Goal: Task Accomplishment & Management: Use online tool/utility

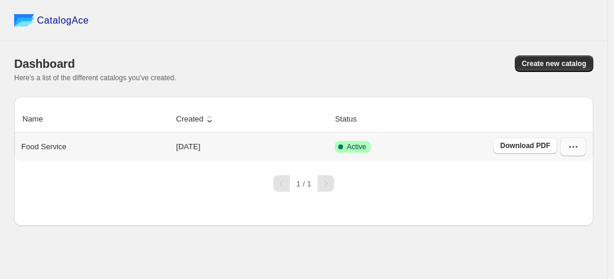
click at [573, 149] on icon "button" at bounding box center [574, 147] width 12 height 12
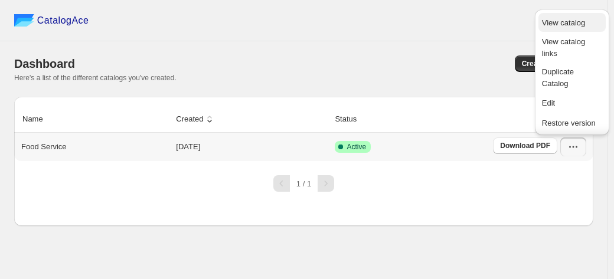
click at [570, 22] on span "View catalog" at bounding box center [563, 22] width 43 height 9
click at [576, 102] on span "Edit" at bounding box center [572, 103] width 60 height 12
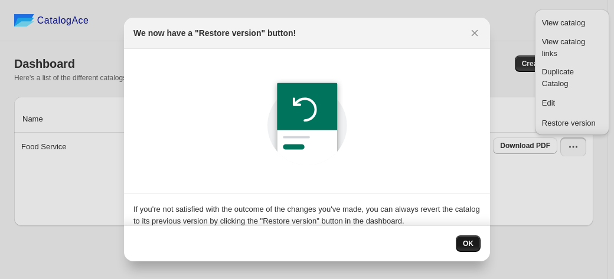
click at [470, 244] on span "OK" at bounding box center [468, 243] width 11 height 9
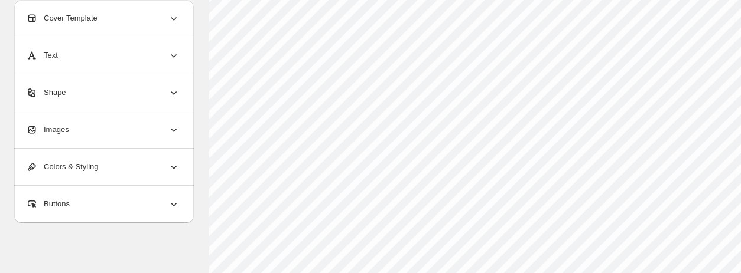
scroll to position [182, 110]
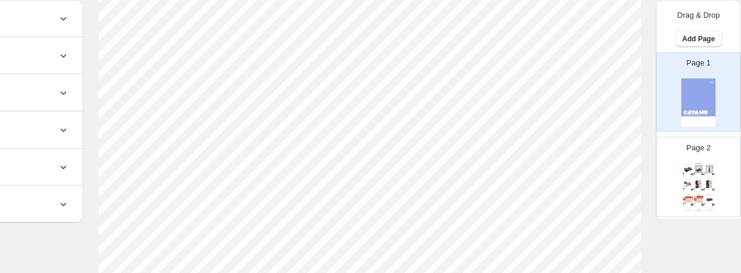
click at [614, 167] on img at bounding box center [709, 169] width 10 height 8
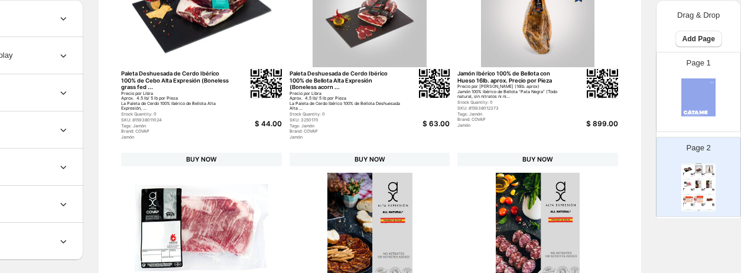
click at [614, 167] on img at bounding box center [709, 169] width 10 height 8
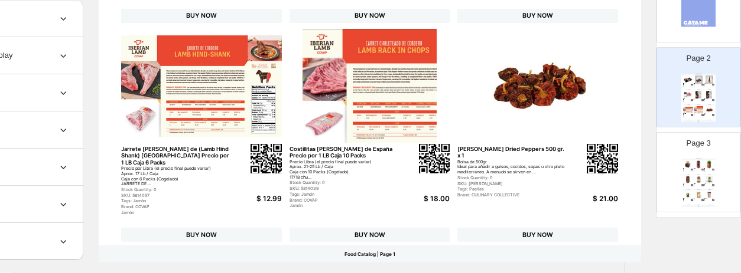
scroll to position [106, 0]
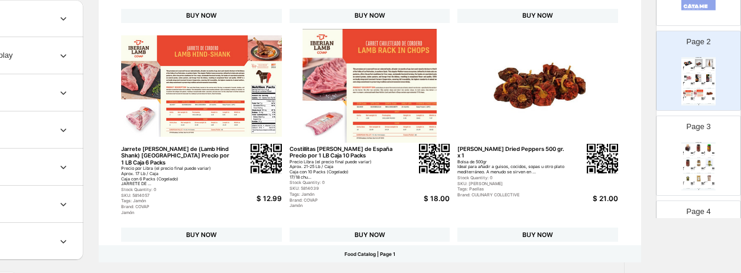
click at [614, 152] on div "Page 3 Food Catalog Azafrán Tarro Caja 1gr. X 12 Azafrán Gourmet – 1 gramo – Ta…" at bounding box center [693, 151] width 74 height 79
type input "*"
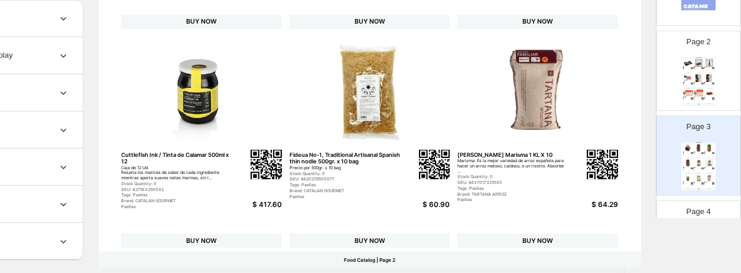
scroll to position [539, 0]
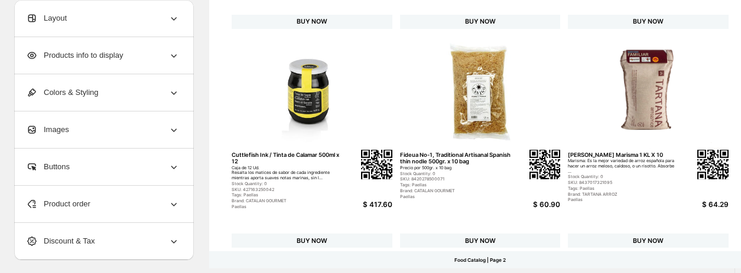
click at [259, 129] on img at bounding box center [311, 92] width 161 height 114
select select "*******"
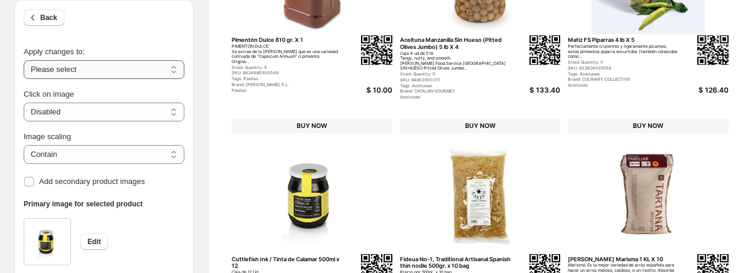
scroll to position [582, 0]
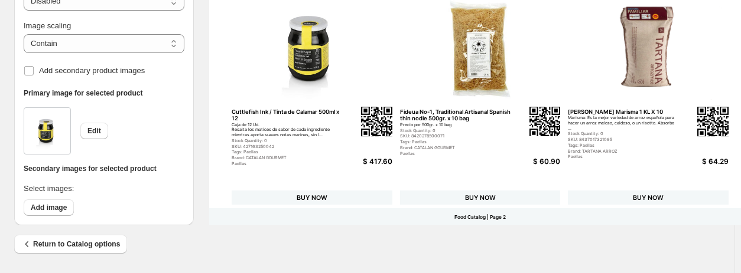
click at [366, 158] on div "$ 417.60" at bounding box center [363, 162] width 57 height 8
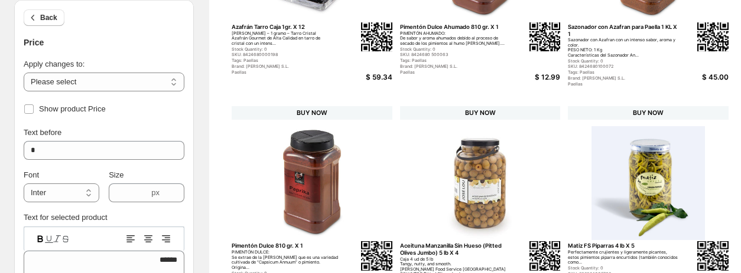
scroll to position [228, 0]
click at [39, 15] on button "Back" at bounding box center [44, 17] width 41 height 17
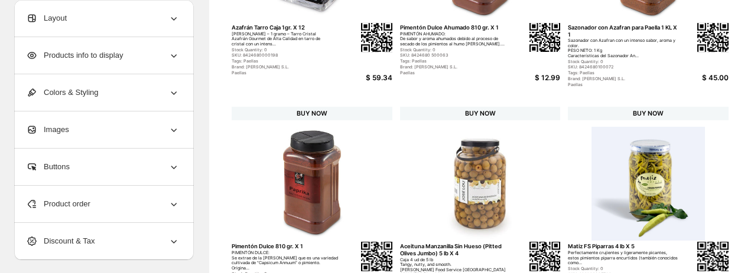
scroll to position [0, 0]
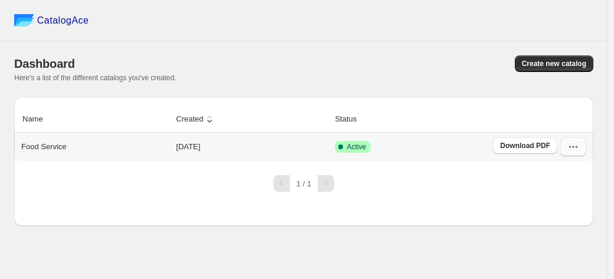
click at [573, 152] on icon "button" at bounding box center [574, 147] width 12 height 12
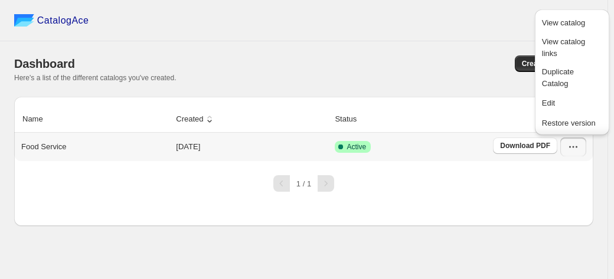
click at [572, 149] on icon "button" at bounding box center [574, 147] width 12 height 12
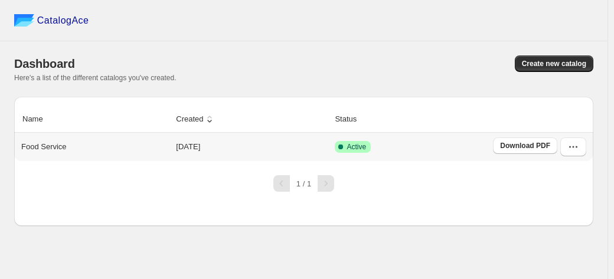
drag, startPoint x: 572, startPoint y: 149, endPoint x: 227, endPoint y: 46, distance: 360.0
click at [227, 46] on div "Dashboard Create new catalog Here's a list of the different catalogs you've cre…" at bounding box center [303, 69] width 579 height 56
click at [209, 146] on td "[DATE]" at bounding box center [251, 147] width 159 height 28
click at [53, 146] on p "Food Service" at bounding box center [43, 147] width 45 height 12
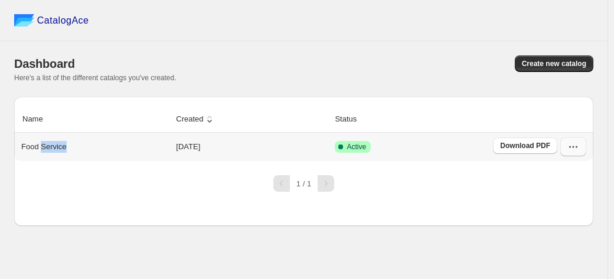
click at [574, 149] on icon "button" at bounding box center [574, 147] width 12 height 12
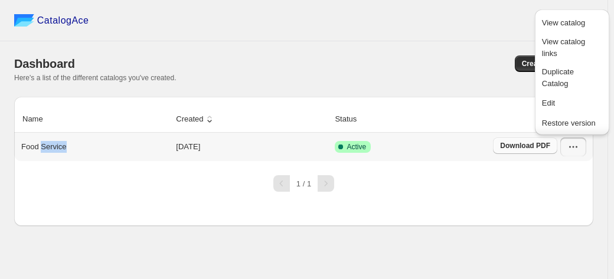
click at [536, 147] on span "Download PDF" at bounding box center [525, 145] width 50 height 9
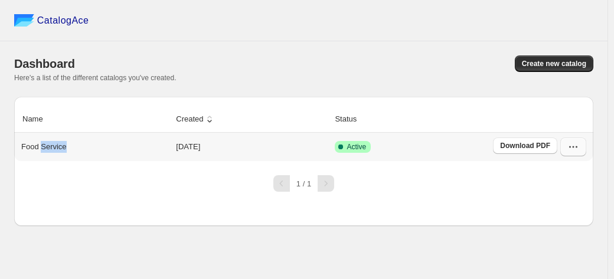
click at [582, 149] on button "button" at bounding box center [573, 147] width 26 height 19
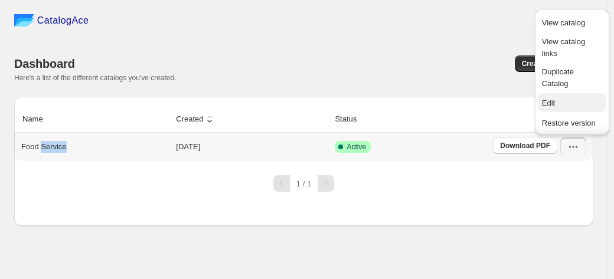
click at [560, 99] on span "Edit" at bounding box center [572, 103] width 60 height 12
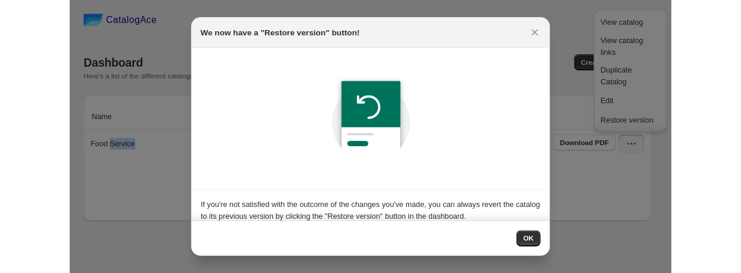
scroll to position [9, 0]
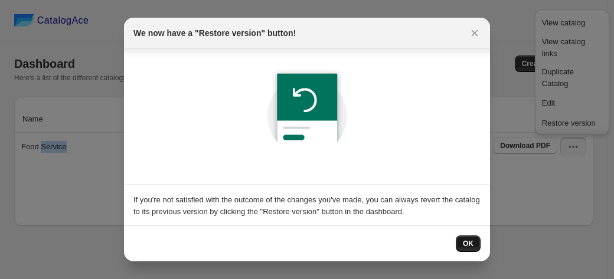
click at [464, 244] on span "OK" at bounding box center [468, 243] width 11 height 9
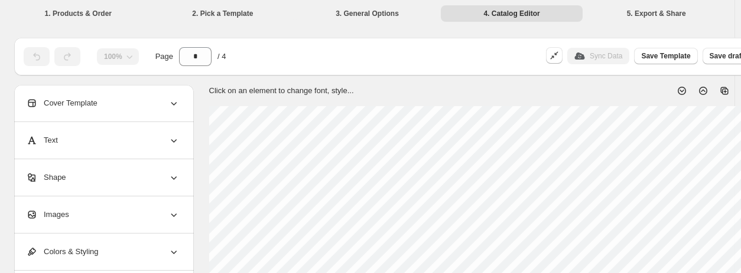
click at [605, 62] on div "Sync Data" at bounding box center [598, 56] width 62 height 17
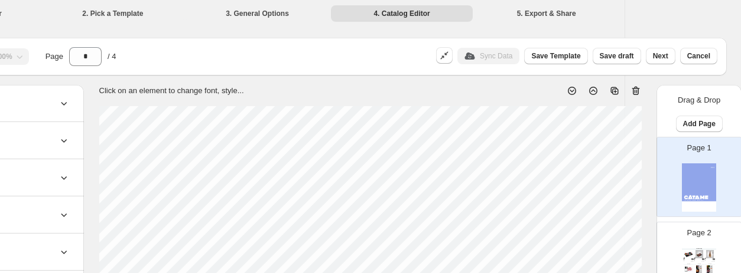
scroll to position [0, 110]
click at [449, 54] on icon "button" at bounding box center [444, 56] width 12 height 12
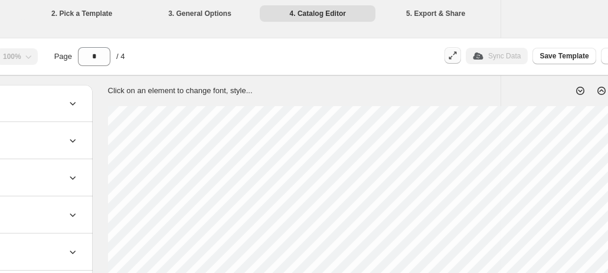
click at [461, 55] on button "button" at bounding box center [453, 55] width 17 height 17
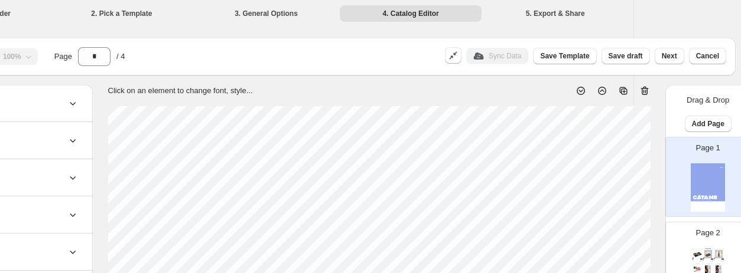
click at [506, 58] on div "Sync Data" at bounding box center [497, 56] width 62 height 17
click at [569, 60] on span "Save Template" at bounding box center [564, 55] width 49 height 9
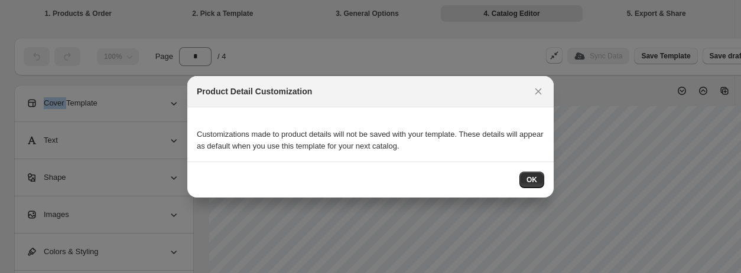
scroll to position [0, 0]
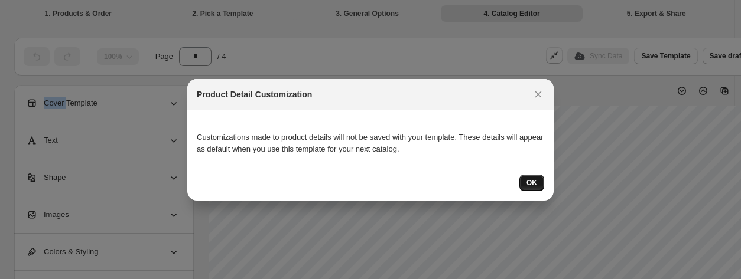
click at [533, 186] on span "OK" at bounding box center [531, 182] width 11 height 9
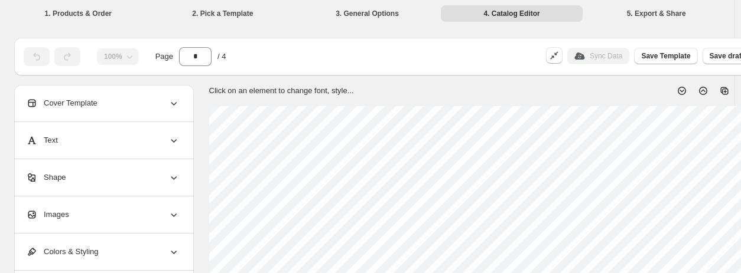
click at [364, 12] on li "3. General Options" at bounding box center [367, 13] width 142 height 17
click at [363, 12] on li "3. General Options" at bounding box center [367, 13] width 142 height 17
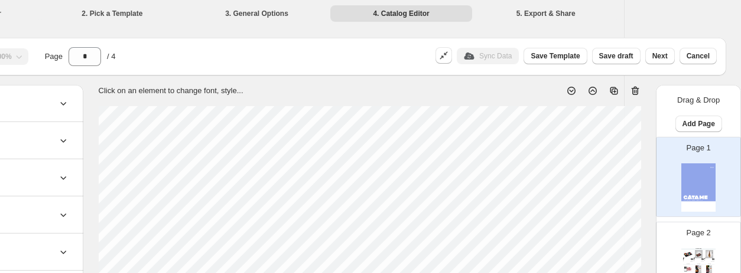
scroll to position [57, 0]
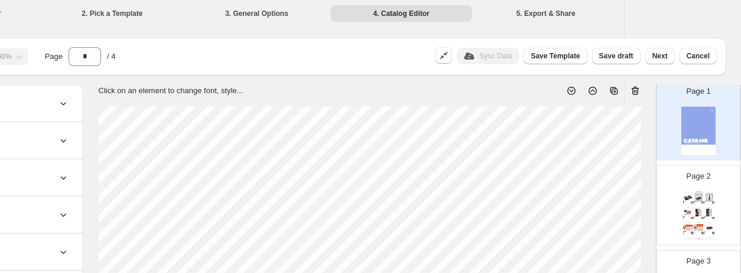
click at [614, 210] on img at bounding box center [709, 213] width 10 height 8
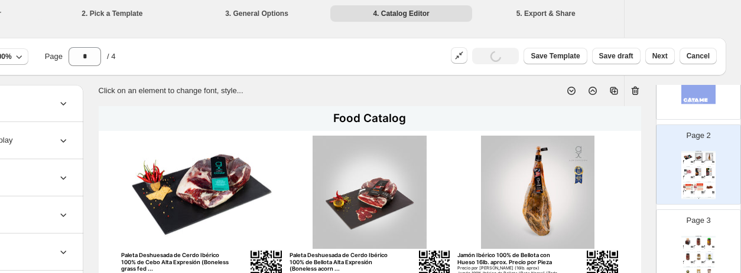
scroll to position [98, 0]
click at [614, 230] on div "Page 3 Food Catalog Azafrán Tarro Caja 1gr. X 12 Azafrán Gourmet – 1 gramo – Ta…" at bounding box center [693, 244] width 74 height 79
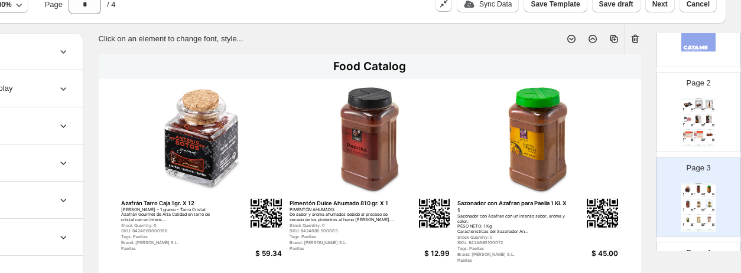
scroll to position [0, 110]
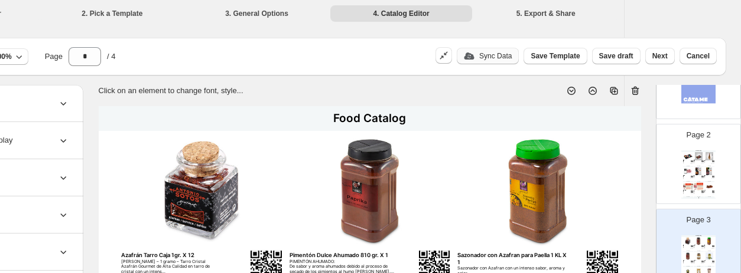
click at [494, 57] on p "Sync Data" at bounding box center [495, 55] width 32 height 9
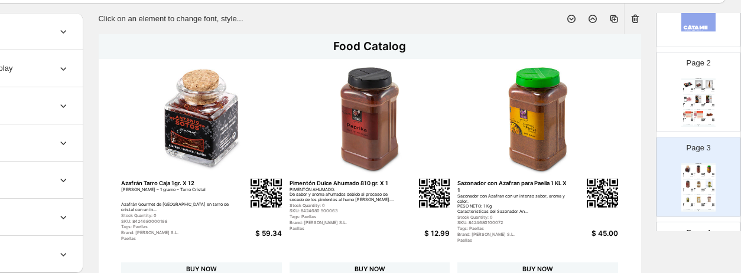
scroll to position [71, 110]
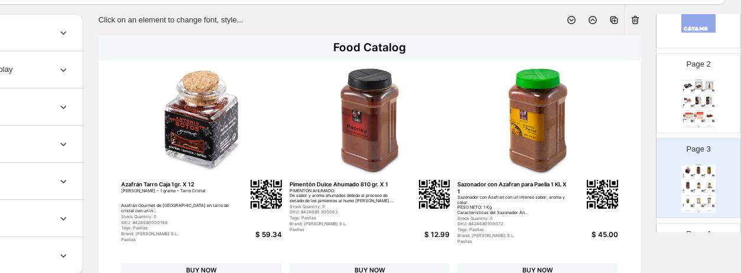
click at [614, 113] on img at bounding box center [698, 116] width 10 height 8
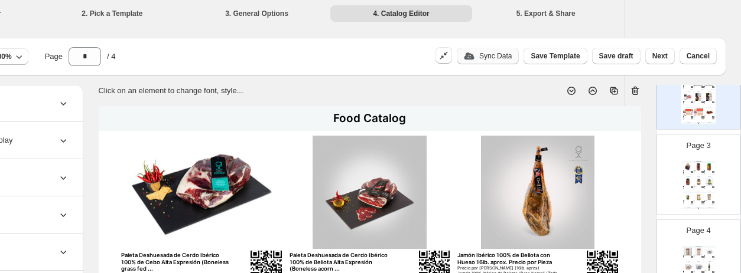
scroll to position [185, 0]
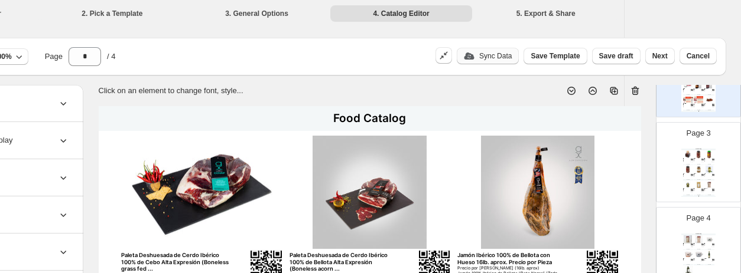
click at [614, 236] on div "Page 4 Food Catalog Arroz Tartana Bomba 1 KL X 10 Bomba: Es la variedad de arro…" at bounding box center [693, 242] width 74 height 79
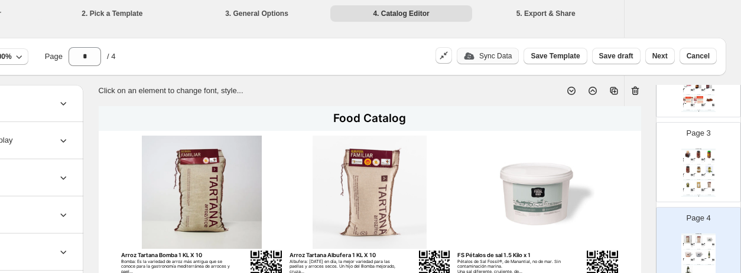
click at [498, 59] on p "Sync Data" at bounding box center [495, 55] width 32 height 9
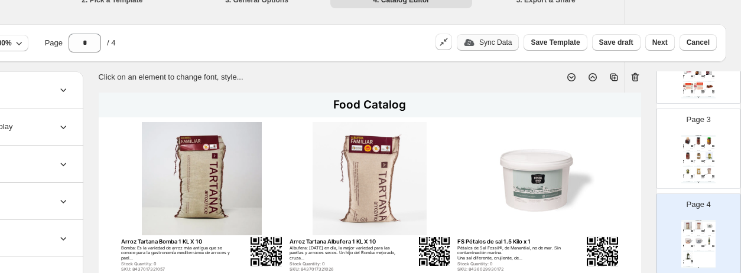
scroll to position [0, 110]
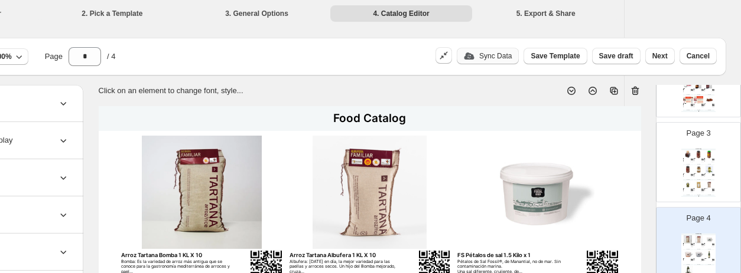
click at [614, 139] on div "Page 3 Food Catalog Azafrán Tarro Caja 1gr. X 12 [PERSON_NAME] – 1 gramo – Tarr…" at bounding box center [693, 157] width 74 height 79
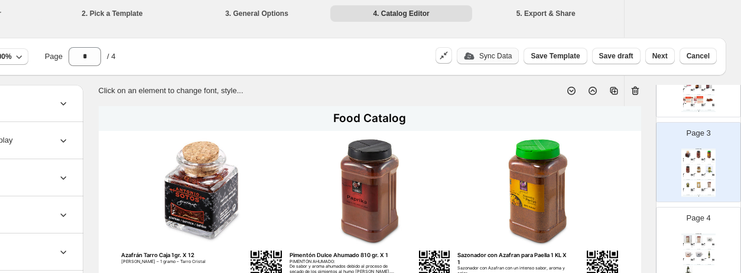
click at [614, 102] on img at bounding box center [709, 100] width 10 height 8
type input "*"
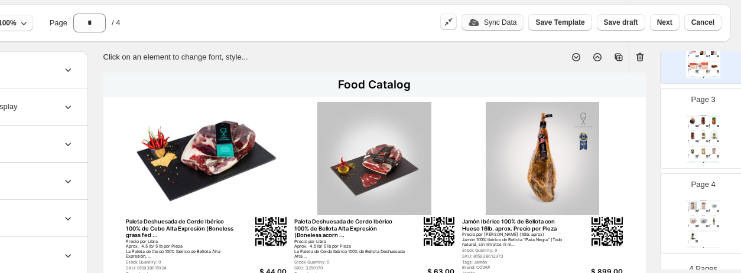
scroll to position [0, 106]
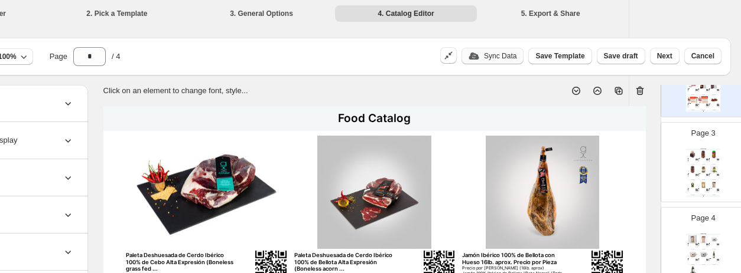
click at [511, 56] on div "Sync Data" at bounding box center [492, 56] width 62 height 17
